Goal: Find specific page/section: Find specific page/section

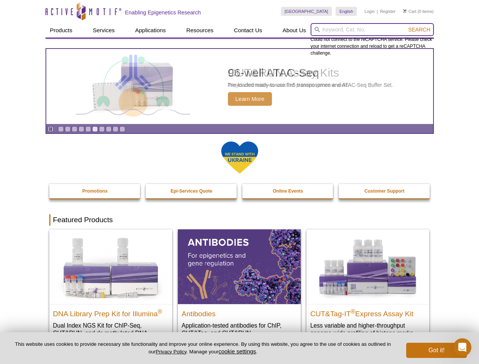
click at [372, 30] on input "search" at bounding box center [372, 29] width 123 height 13
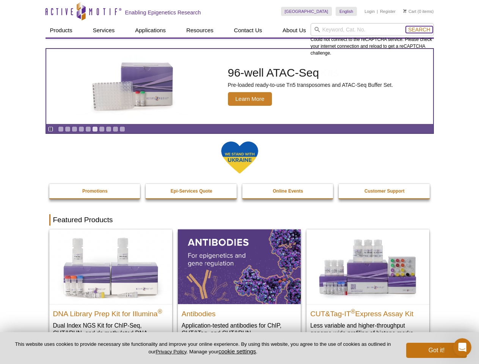
click at [419, 30] on span "Search" at bounding box center [419, 30] width 22 height 6
click at [50, 129] on icon "Pause" at bounding box center [50, 129] width 5 height 5
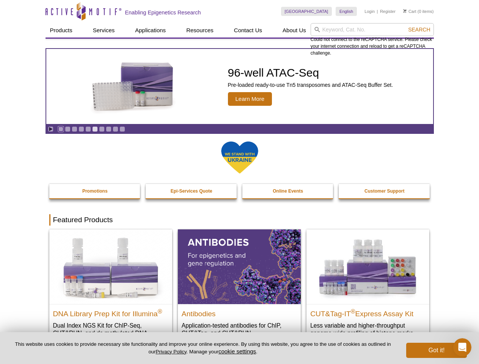
click at [61, 129] on link "Go to slide 1" at bounding box center [61, 129] width 6 height 6
click at [67, 129] on link "Go to slide 2" at bounding box center [68, 129] width 6 height 6
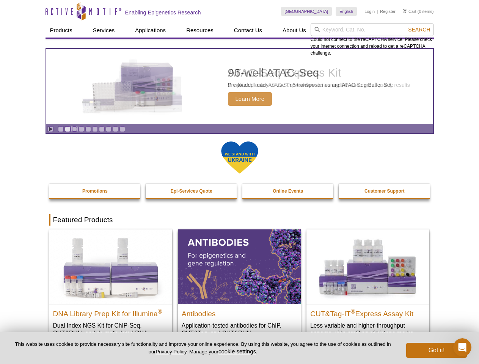
click at [74, 129] on link "Go to slide 3" at bounding box center [75, 129] width 6 height 6
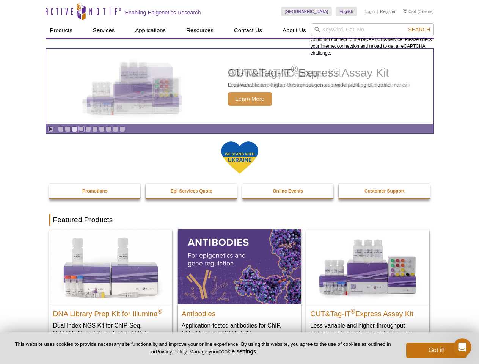
click at [81, 129] on link "Go to slide 4" at bounding box center [81, 129] width 6 height 6
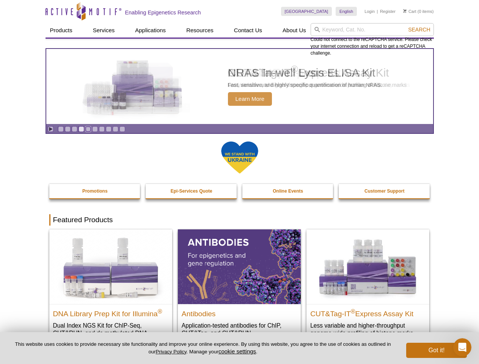
click at [88, 129] on link "Go to slide 5" at bounding box center [88, 129] width 6 height 6
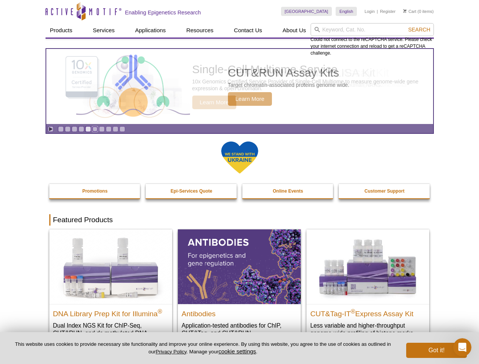
click at [95, 129] on link "Go to slide 6" at bounding box center [95, 129] width 6 height 6
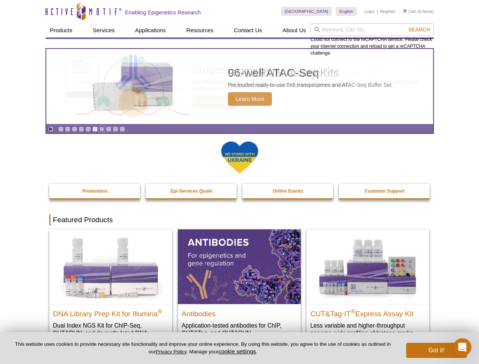
click at [102, 129] on link "Go to slide 7" at bounding box center [102, 129] width 6 height 6
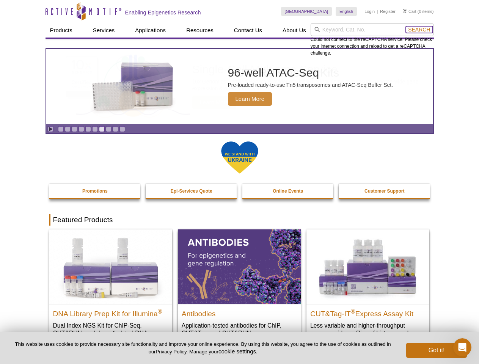
click at [419, 30] on span "Search" at bounding box center [419, 30] width 22 height 6
